Goal: Task Accomplishment & Management: Complete application form

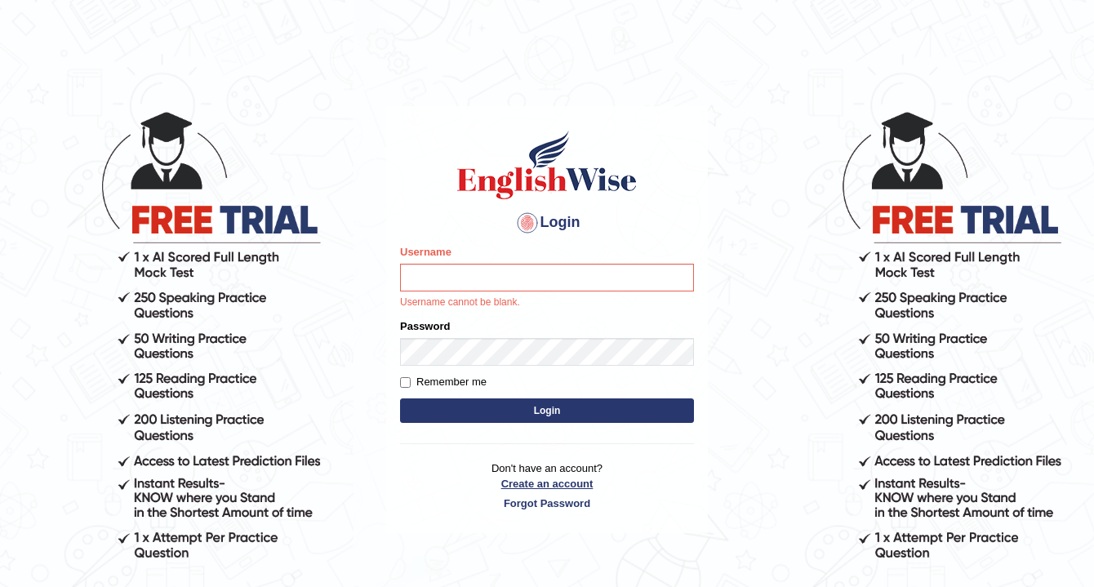
click at [505, 490] on link "Create an account" at bounding box center [547, 484] width 294 height 16
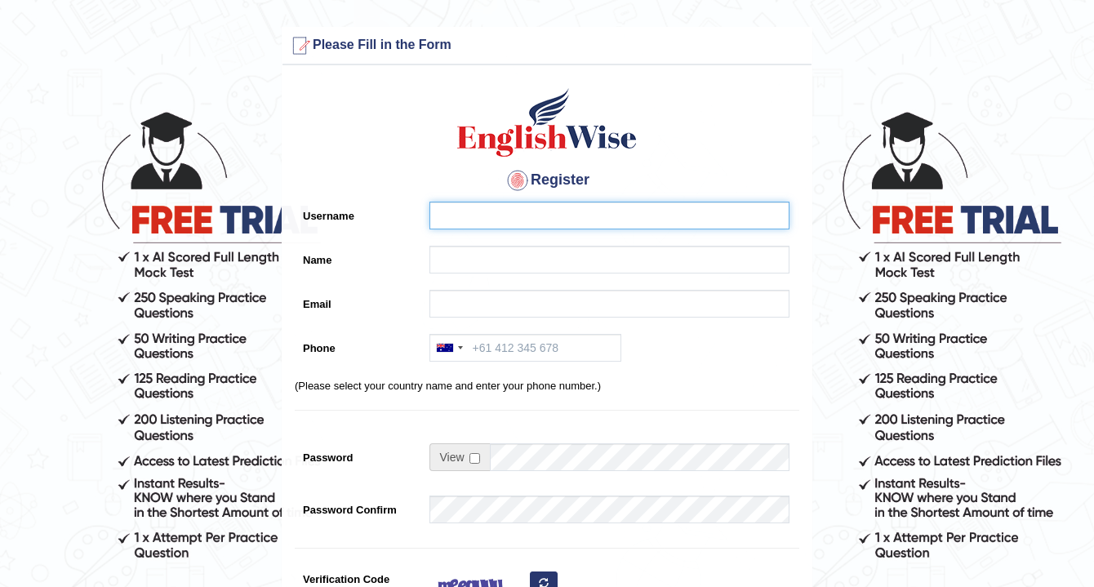
click at [461, 221] on input "Username" at bounding box center [610, 216] width 360 height 28
type input "nora_parramatta"
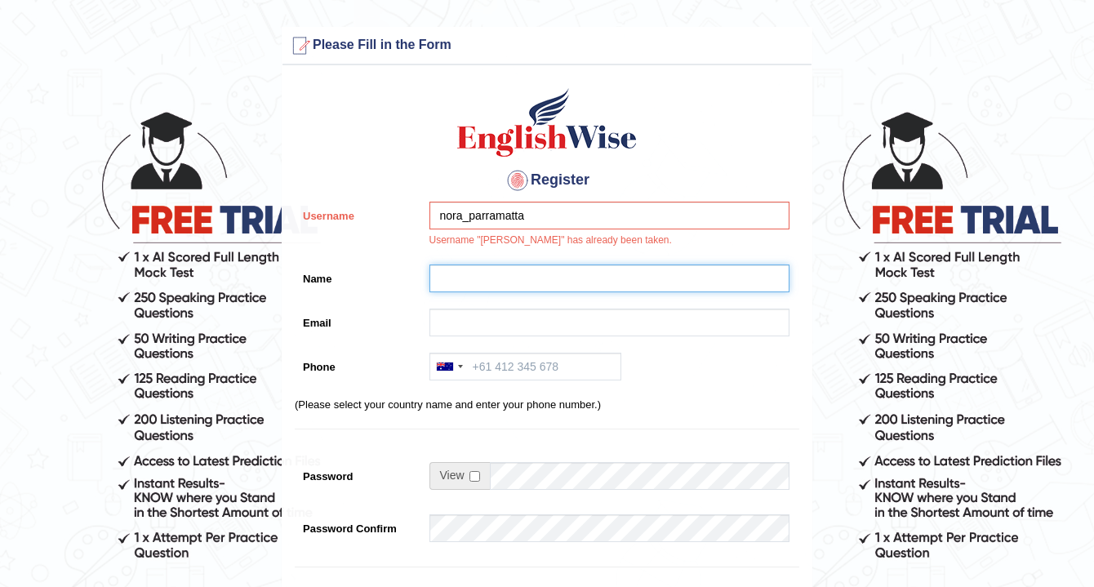
click at [474, 277] on input "Name" at bounding box center [610, 279] width 360 height 28
type input "[PERSON_NAME]"
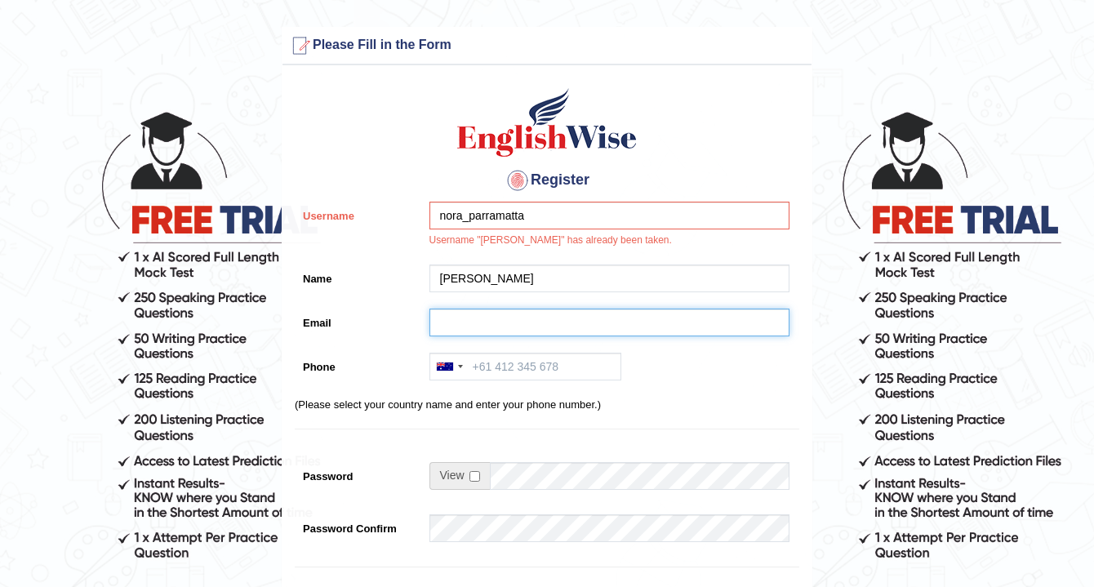
click at [477, 323] on input "Email" at bounding box center [610, 323] width 360 height 28
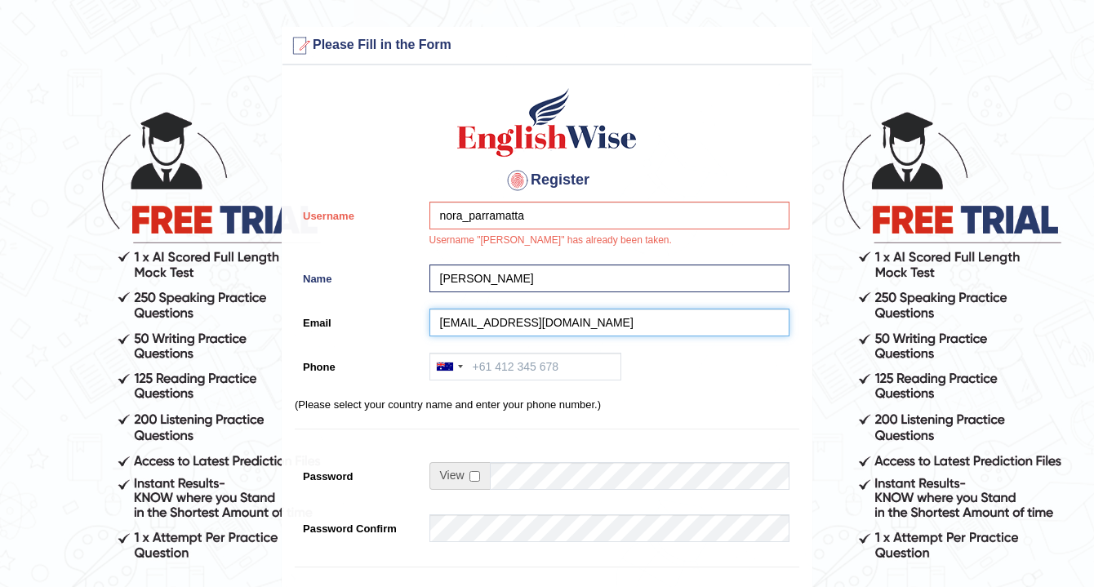
type input "[EMAIL_ADDRESS][DOMAIN_NAME]"
click at [461, 366] on div at bounding box center [460, 366] width 5 height 3
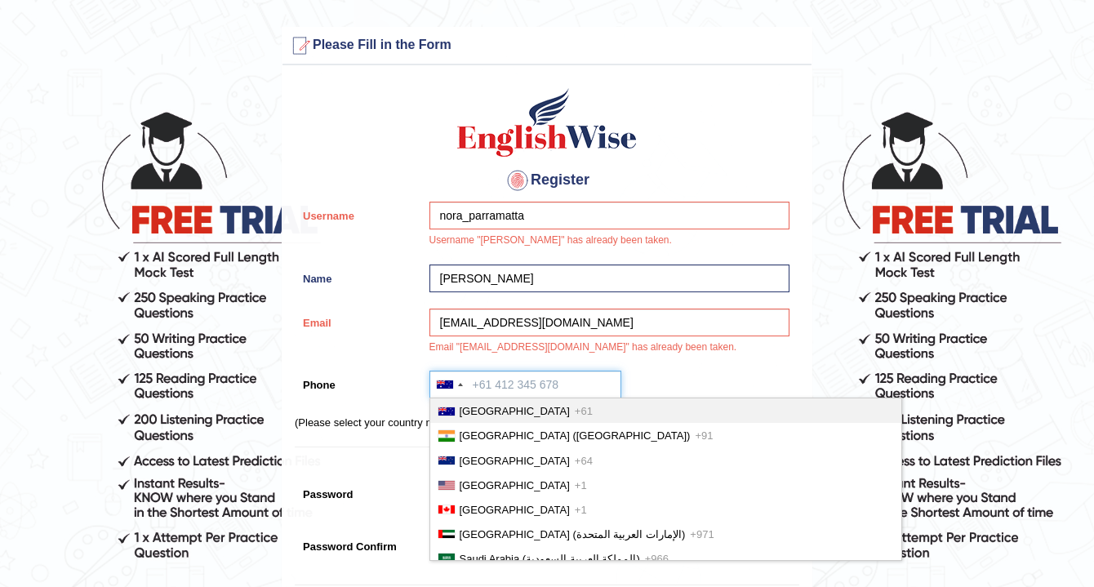
click at [484, 387] on input "Phone" at bounding box center [526, 385] width 192 height 28
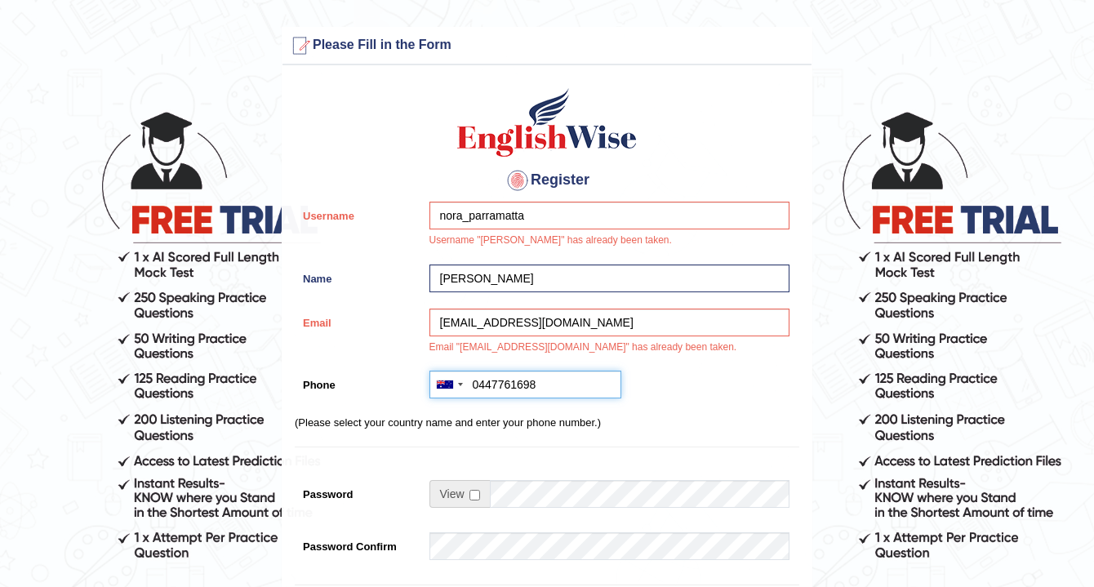
type input "0447761698"
click at [475, 497] on input "checkbox" at bounding box center [475, 495] width 11 height 11
checkbox input "true"
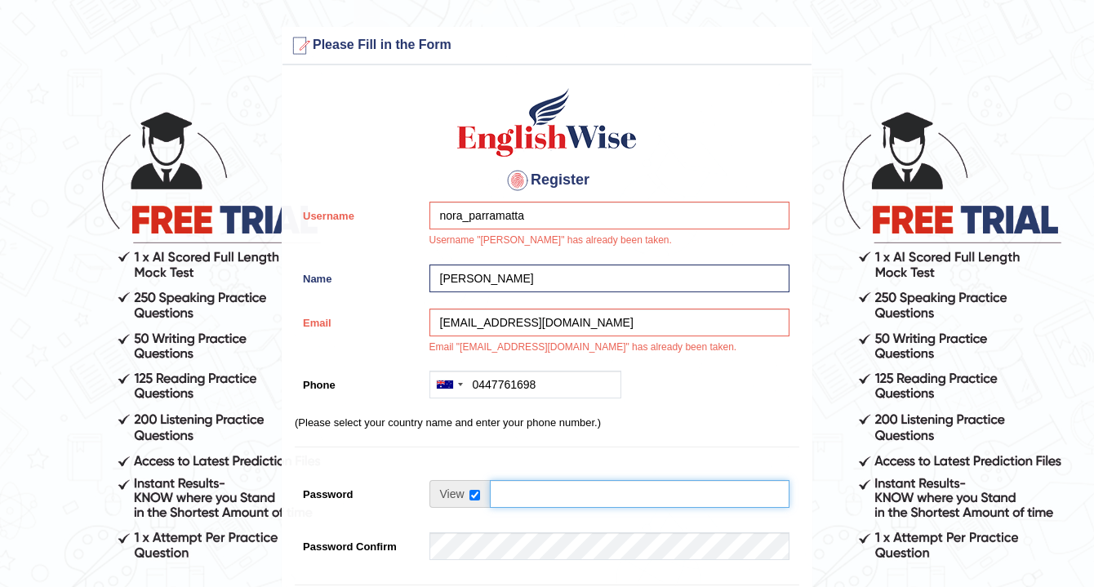
click at [511, 498] on input "Password" at bounding box center [640, 494] width 300 height 28
click at [603, 490] on input "Password" at bounding box center [640, 494] width 300 height 28
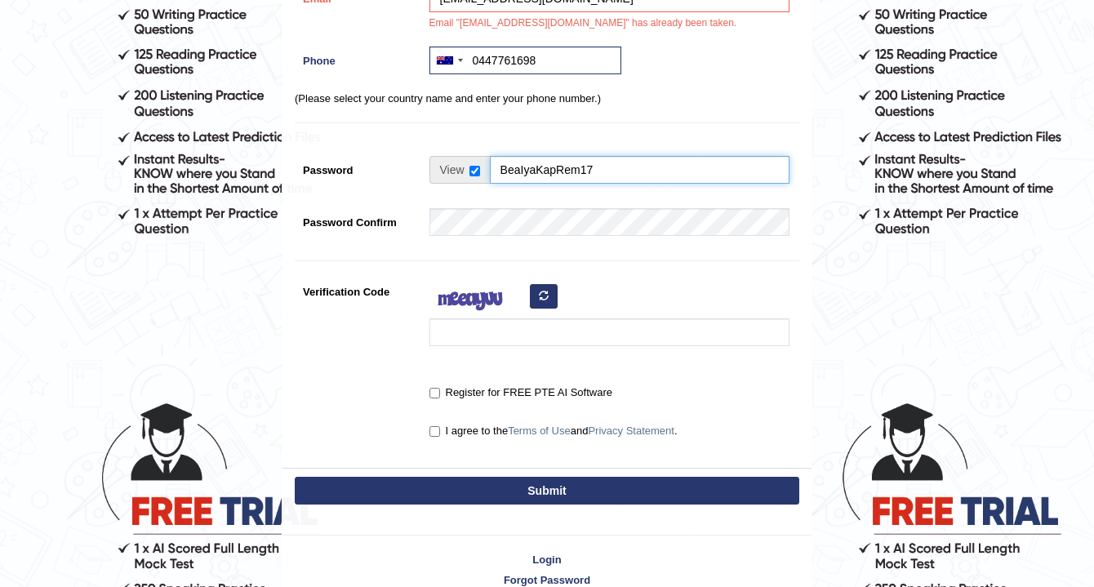
scroll to position [327, 0]
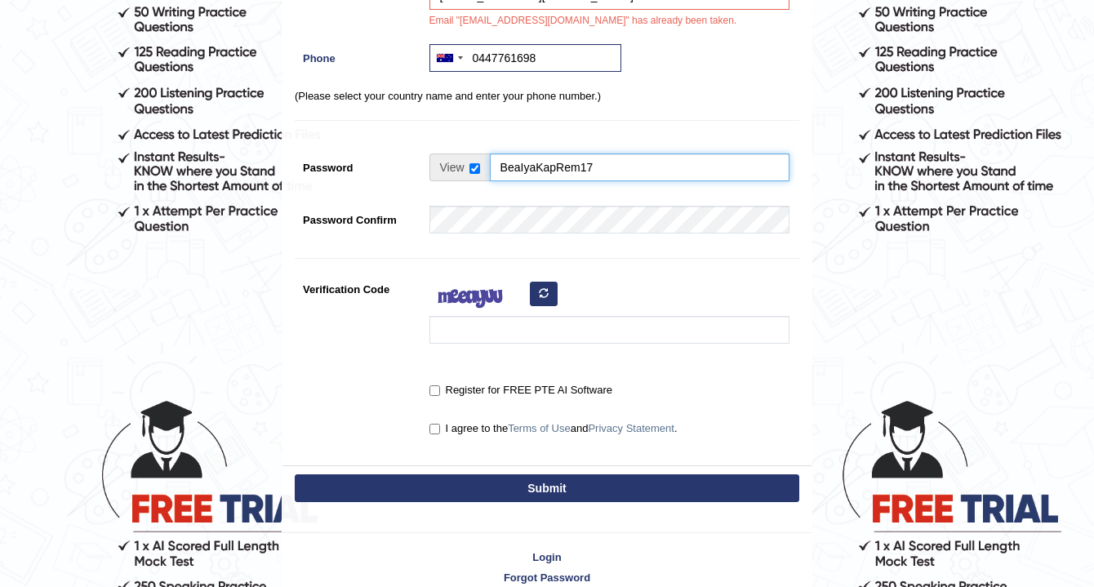
type input "BeaIyaKapRem17"
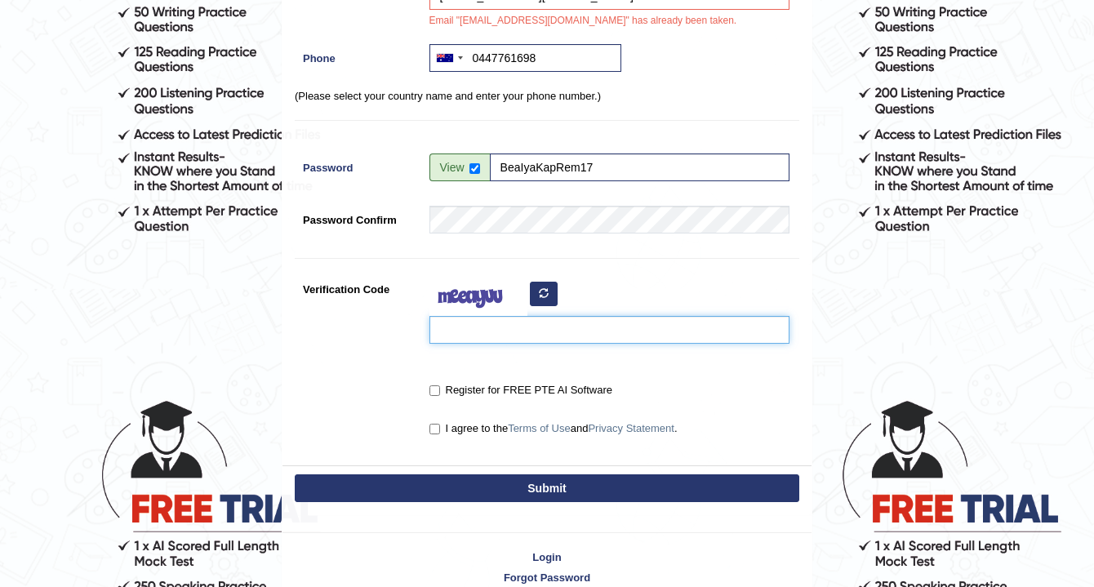
click at [446, 339] on input "Verification Code" at bounding box center [610, 330] width 360 height 28
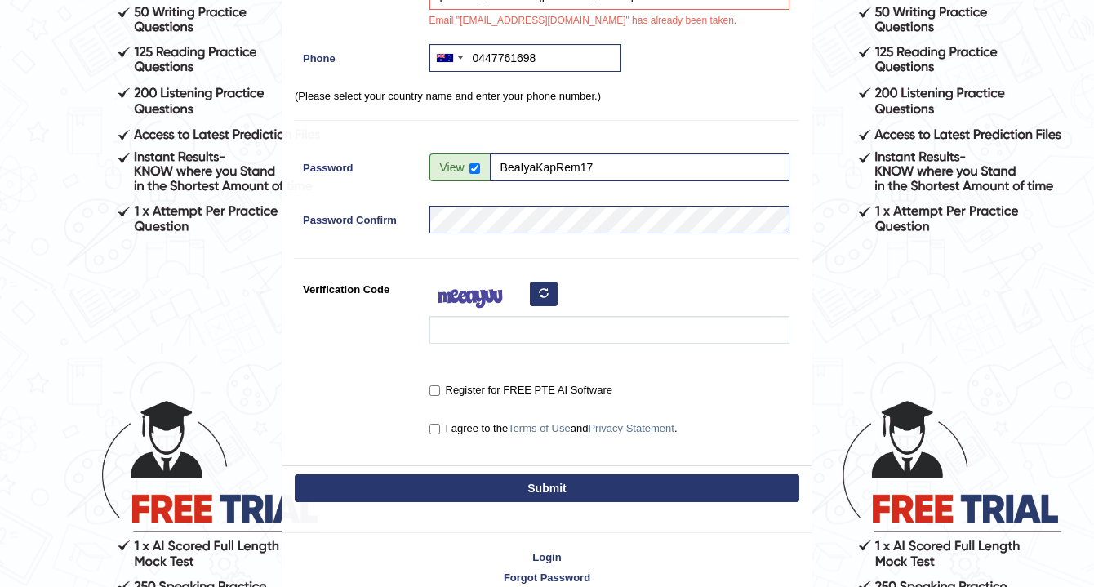
click at [555, 292] on button "button" at bounding box center [544, 294] width 28 height 25
click at [480, 333] on input "Verification Code" at bounding box center [610, 330] width 360 height 28
type input "gesoni"
click at [428, 389] on div "Register for FREE PTE AI Software" at bounding box center [605, 392] width 368 height 30
click at [436, 395] on input "Register for FREE PTE AI Software" at bounding box center [435, 391] width 11 height 11
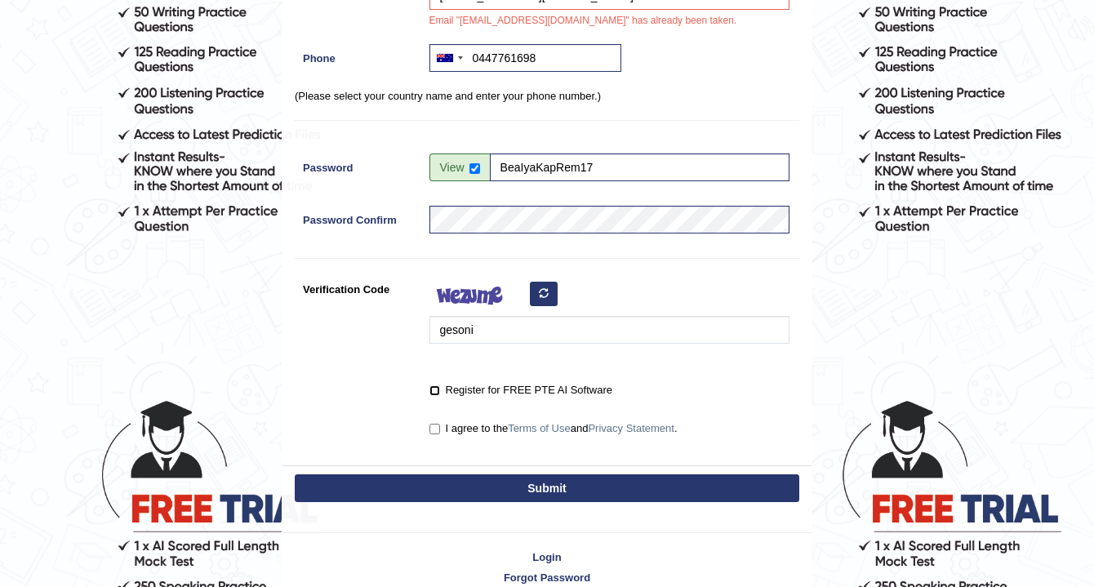
checkbox input "true"
click at [438, 423] on label "I agree to the Terms of Use and Privacy Statement ." at bounding box center [554, 429] width 248 height 16
click at [438, 424] on input "I agree to the Terms of Use and Privacy Statement ." at bounding box center [435, 429] width 11 height 11
checkbox input "true"
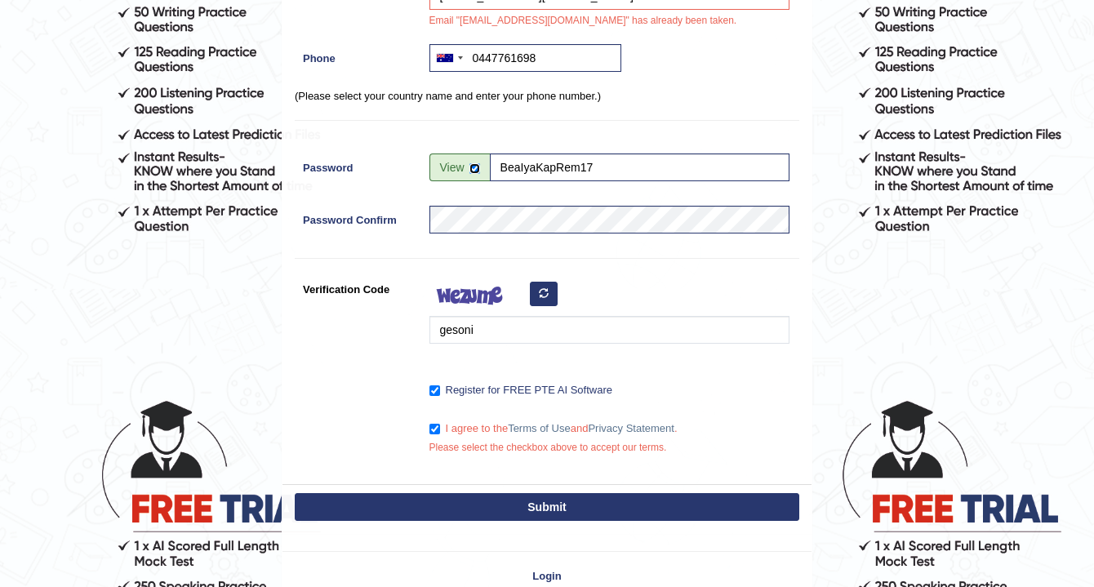
click at [475, 168] on input "checkbox" at bounding box center [475, 168] width 11 height 11
checkbox input "false"
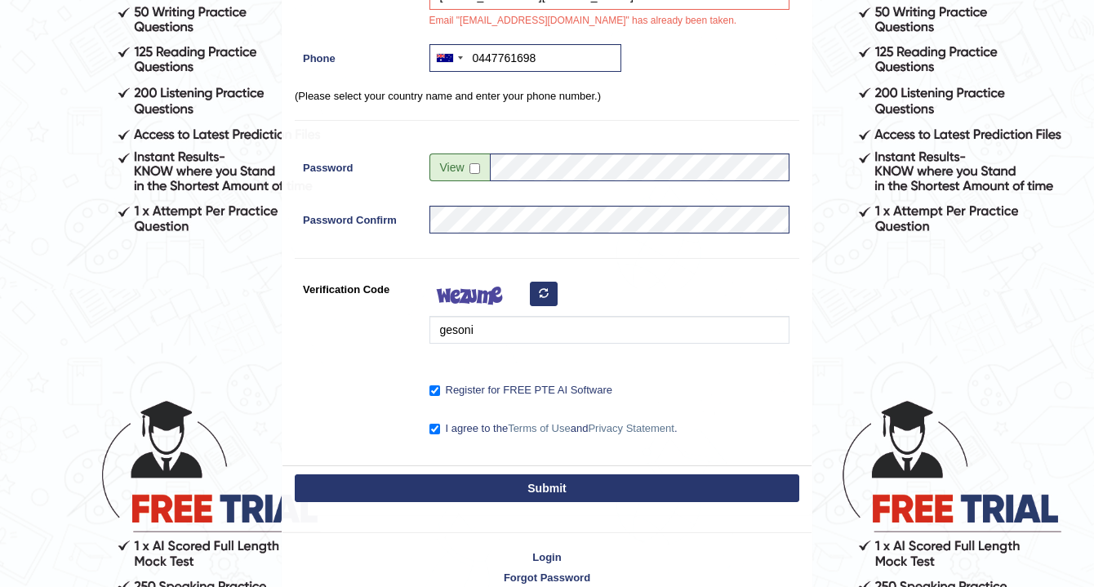
click at [528, 484] on button "Submit" at bounding box center [547, 489] width 505 height 28
type input "[PHONE_NUMBER]"
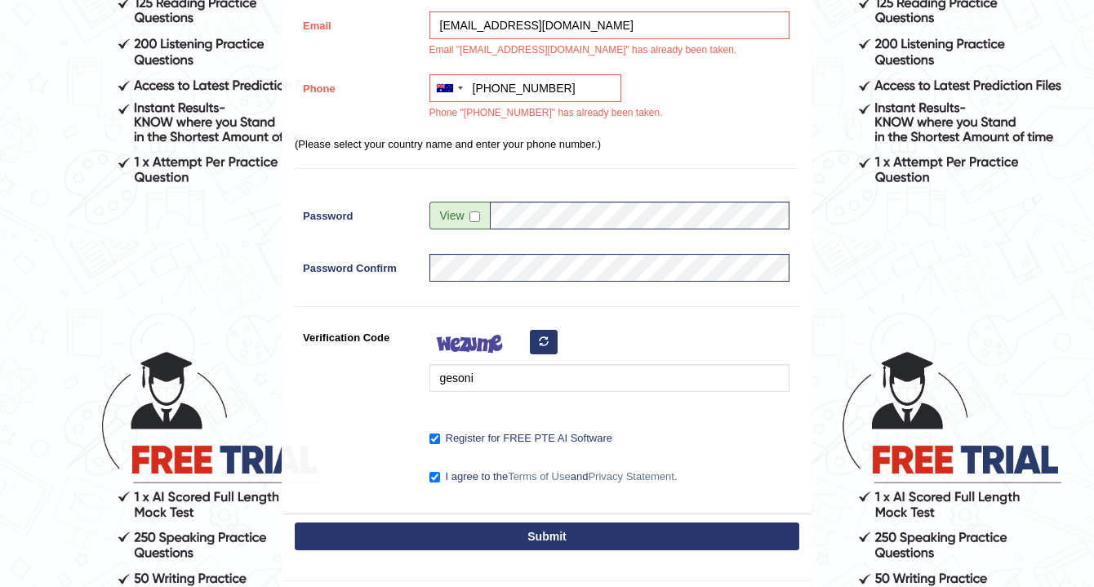
scroll to position [505, 0]
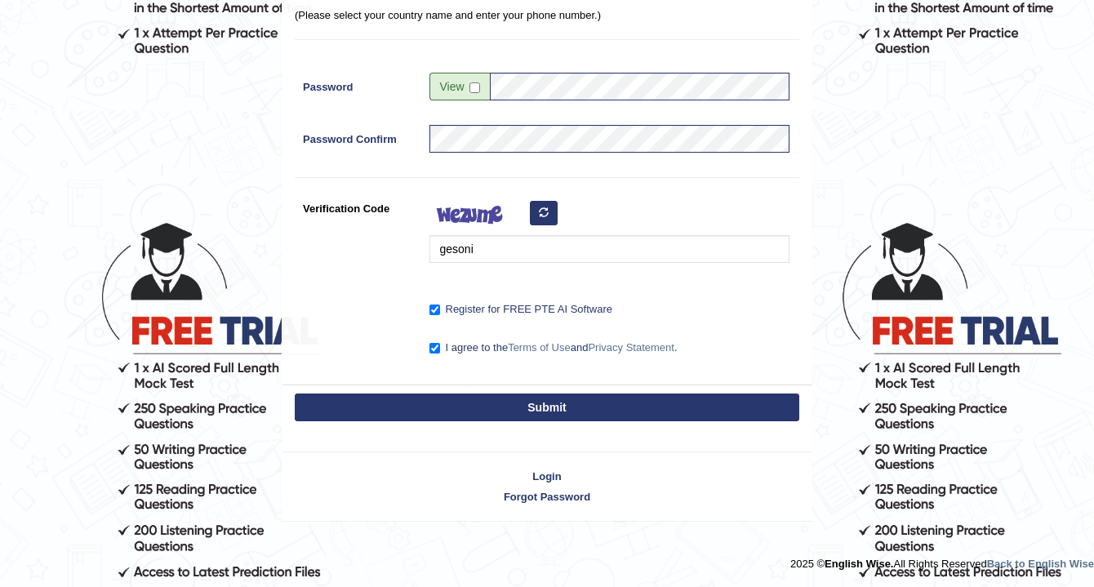
click at [581, 412] on button "Submit" at bounding box center [547, 408] width 505 height 28
click at [527, 409] on button "Submit" at bounding box center [547, 408] width 505 height 28
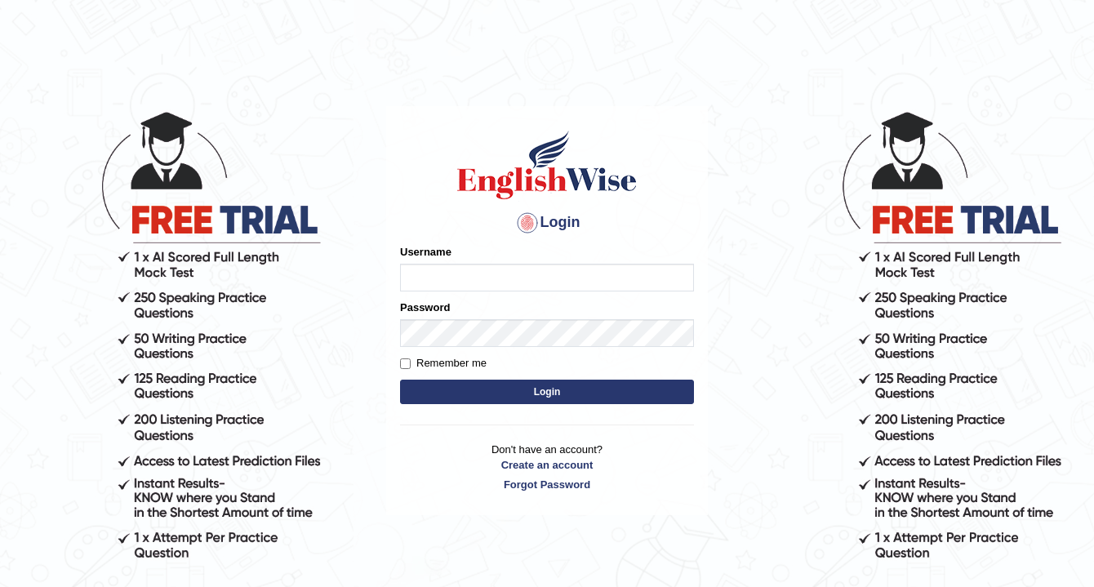
click at [441, 273] on input "Username" at bounding box center [547, 278] width 294 height 28
type input "nora_parramatta"
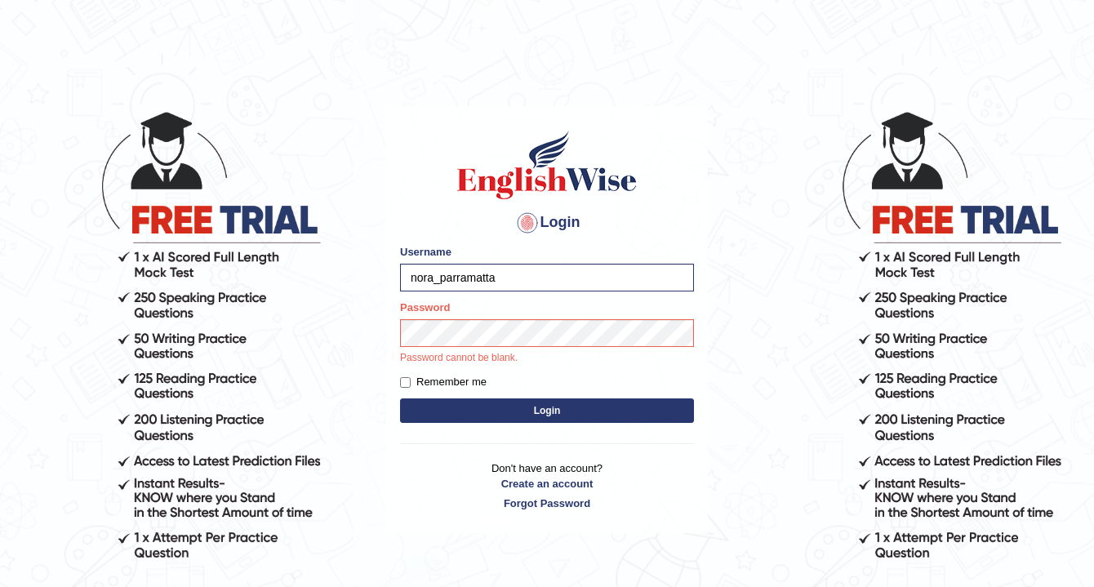
click at [522, 412] on button "Login" at bounding box center [547, 411] width 294 height 25
